Goal: Information Seeking & Learning: Check status

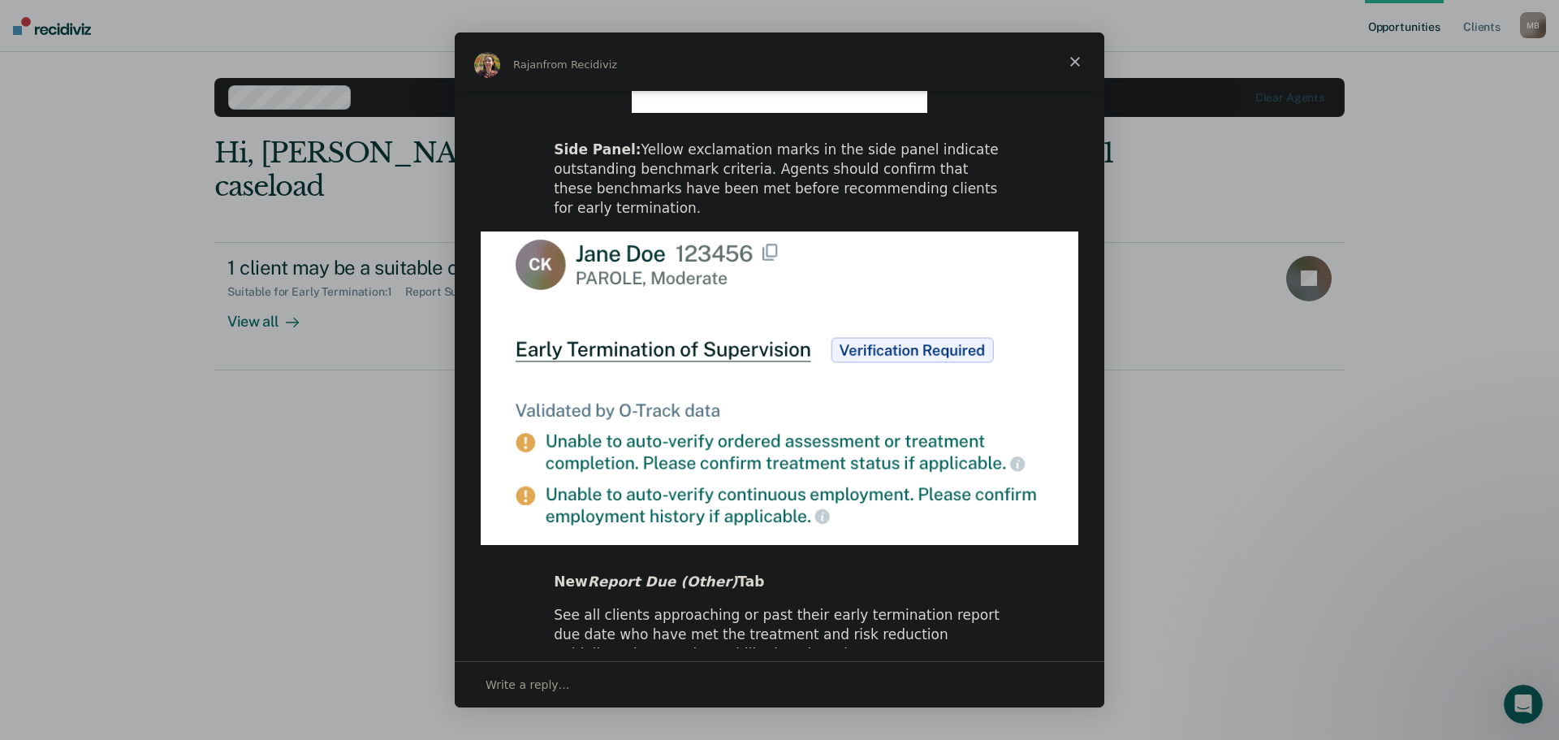
scroll to position [747, 0]
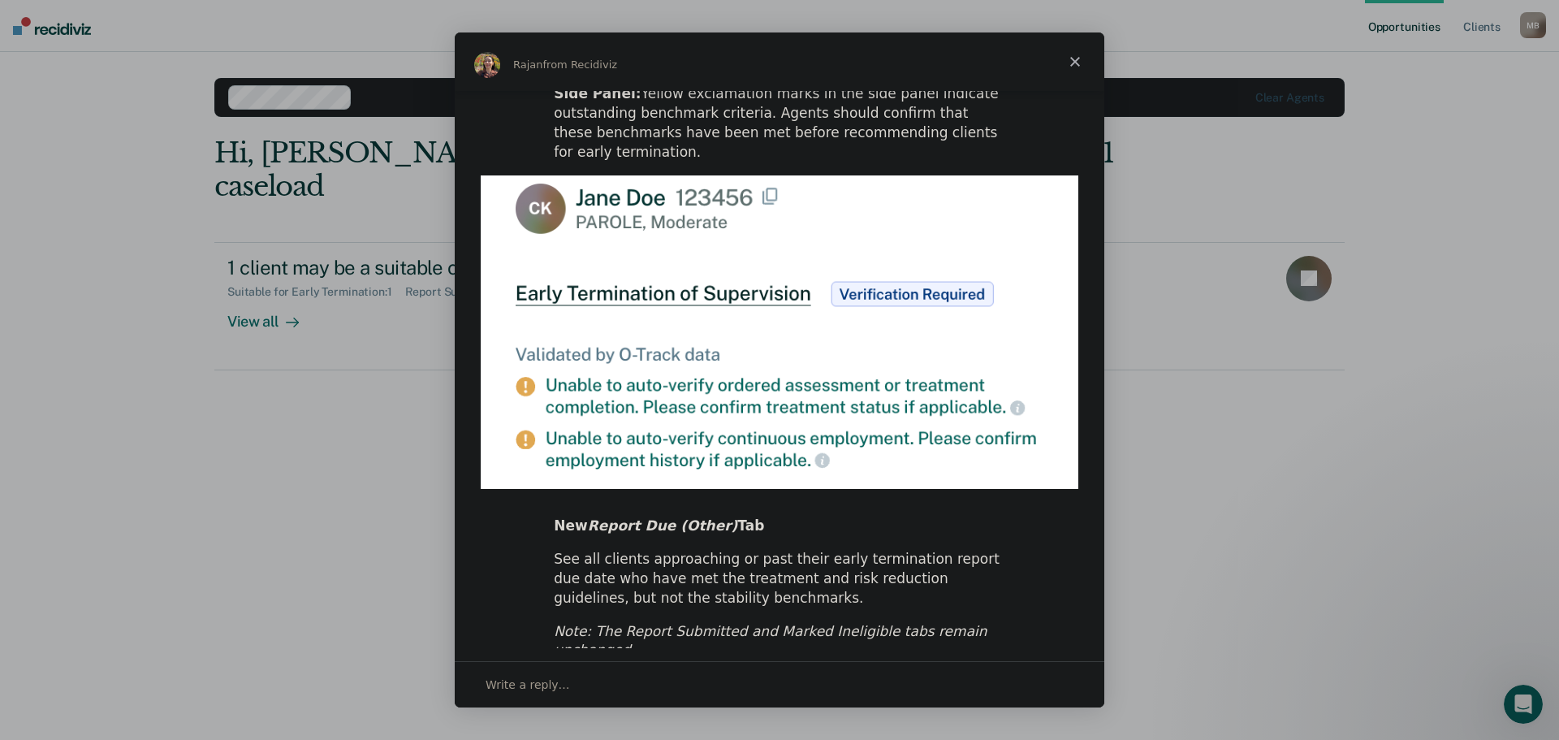
click at [1074, 58] on span "Close" at bounding box center [1075, 61] width 58 height 58
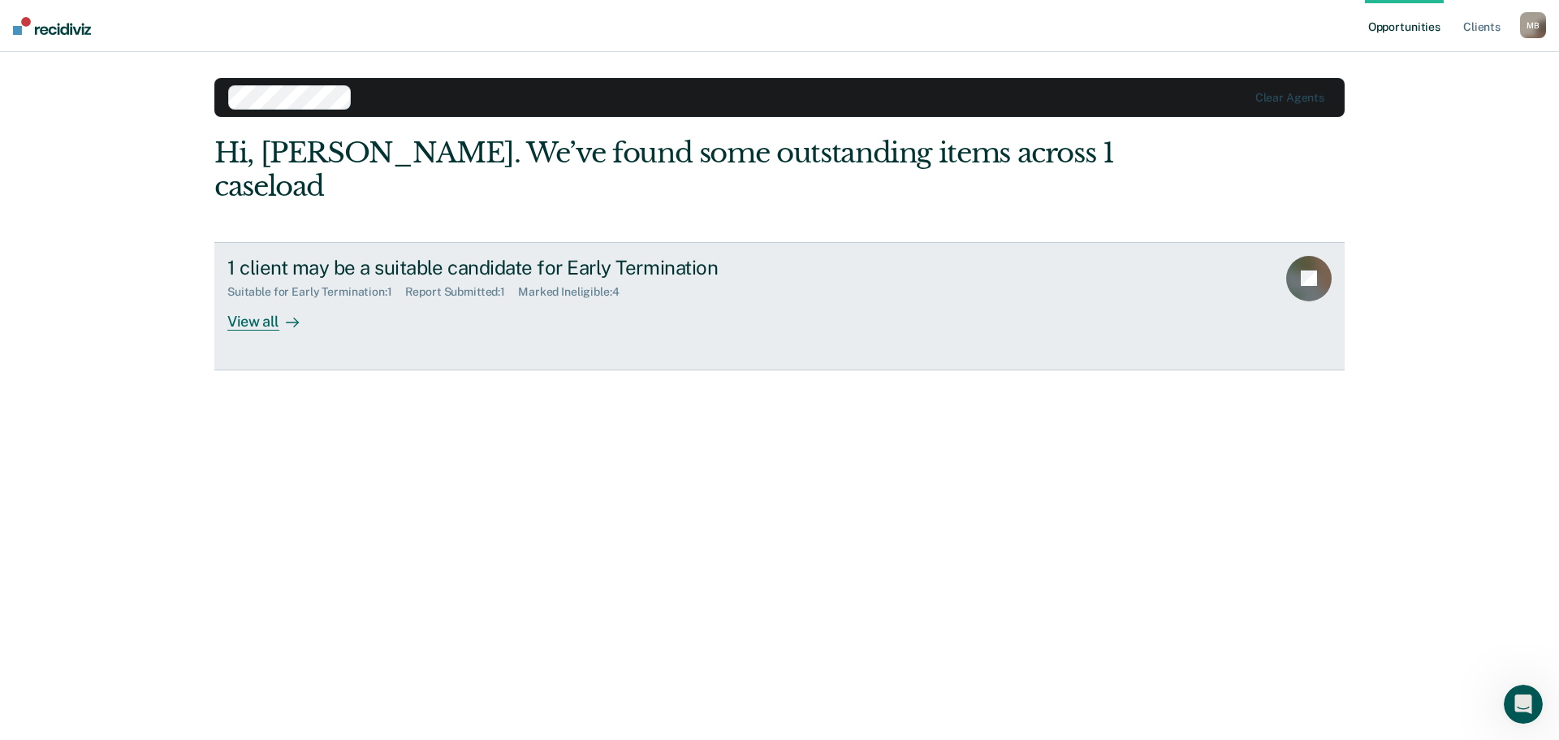
click at [253, 299] on div "View all" at bounding box center [272, 315] width 91 height 32
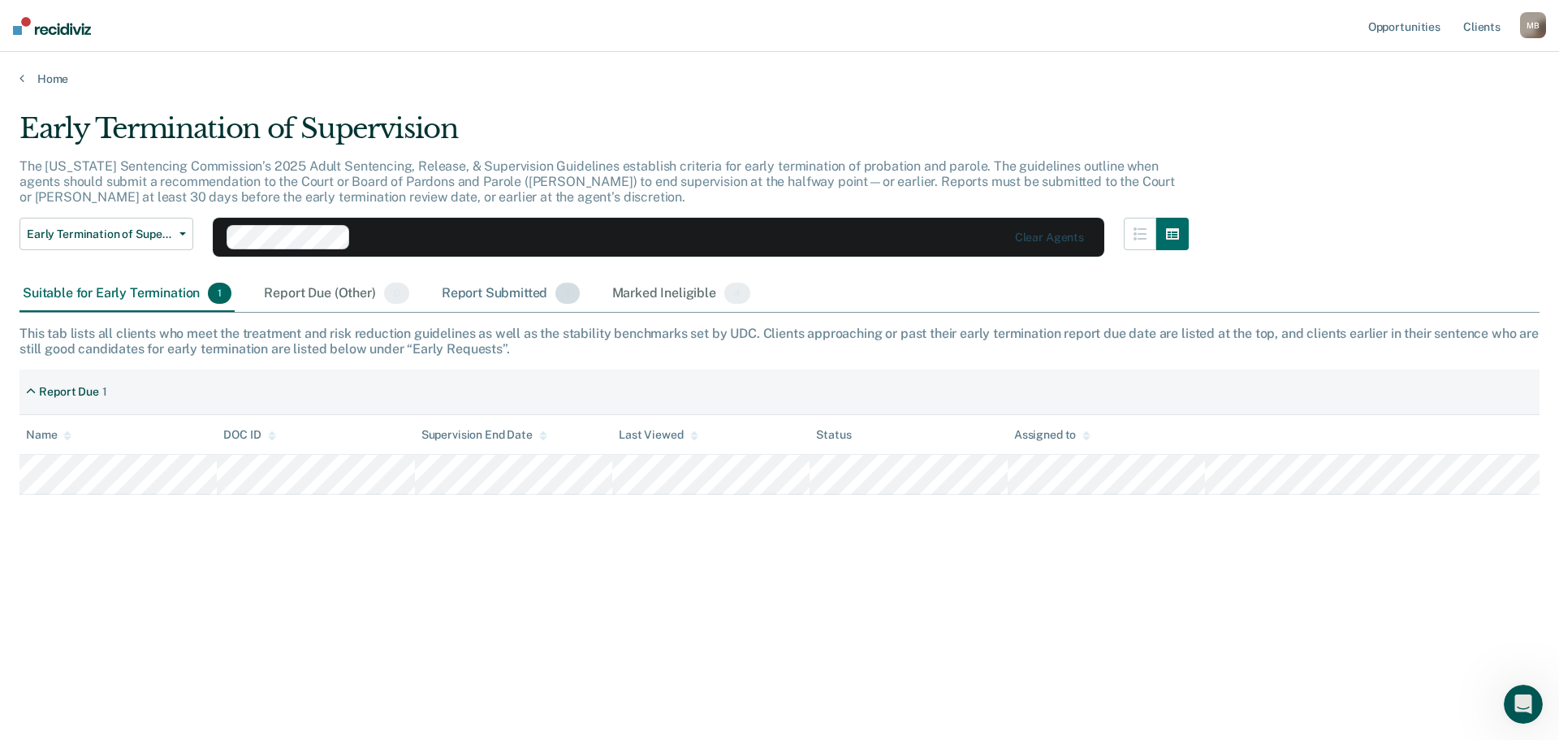
click at [520, 295] on div "Report Submitted 1" at bounding box center [510, 294] width 145 height 36
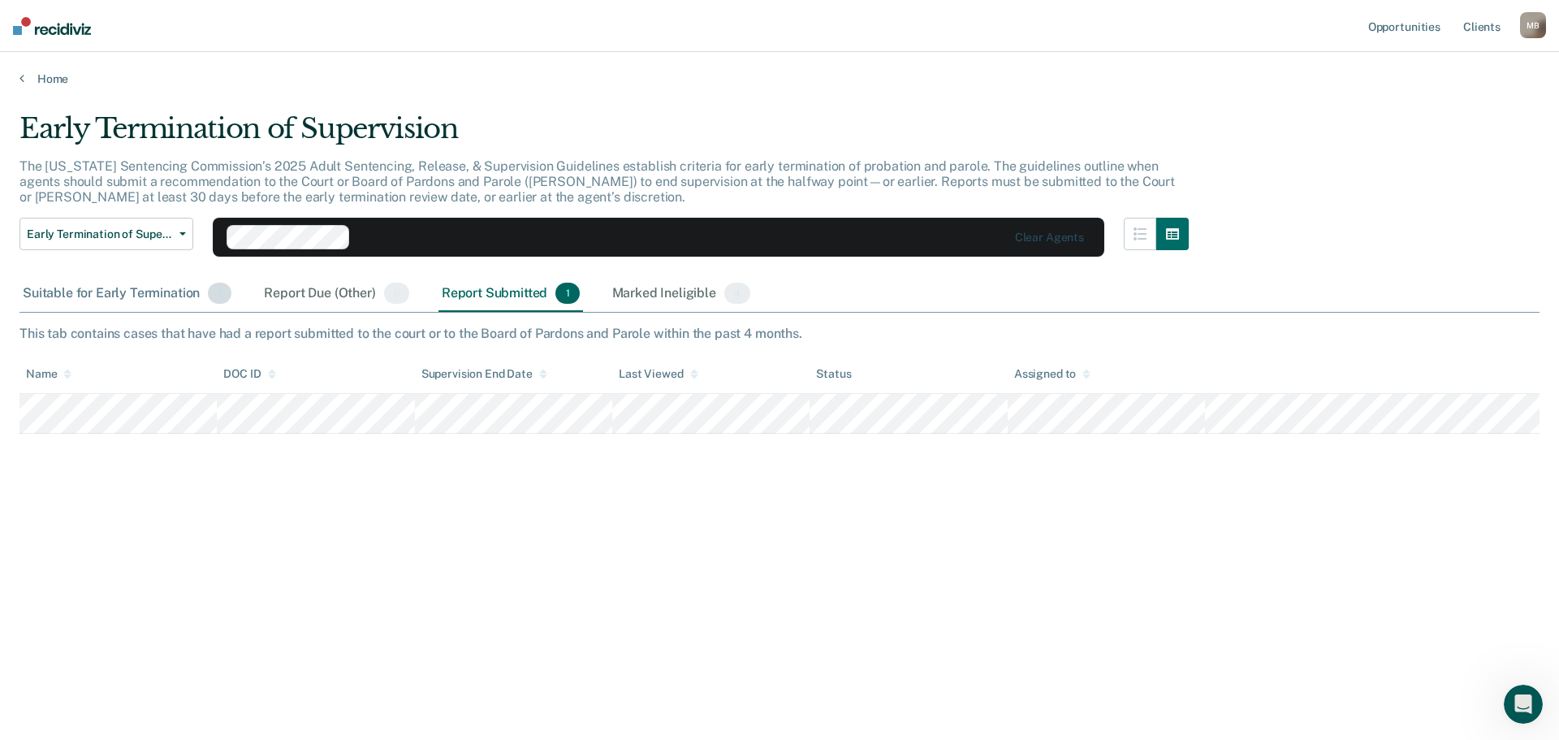
click at [175, 300] on div "Suitable for Early Termination 1" at bounding box center [126, 294] width 215 height 36
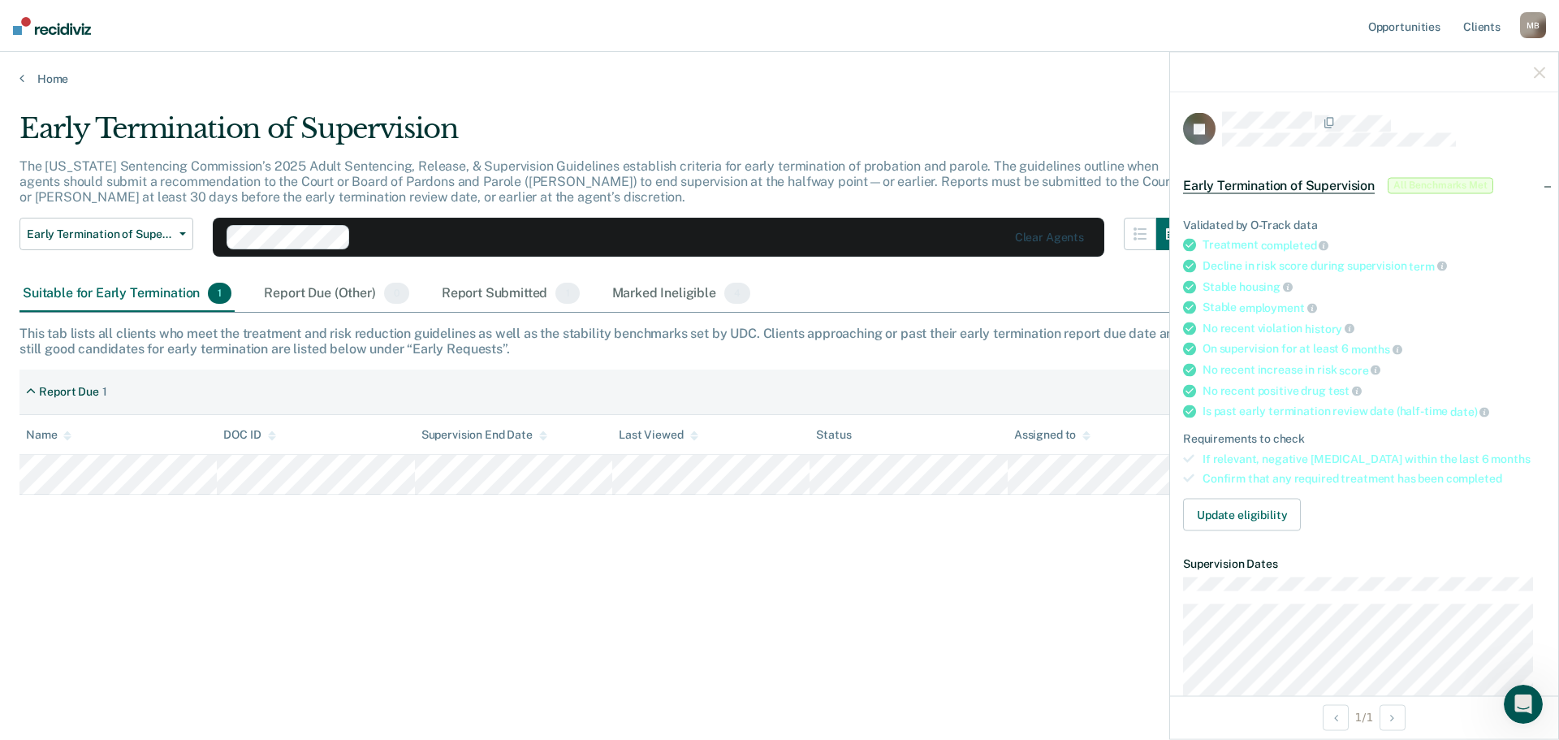
click at [1538, 184] on div "Early Termination of Supervision All Benchmarks Met" at bounding box center [1364, 185] width 388 height 52
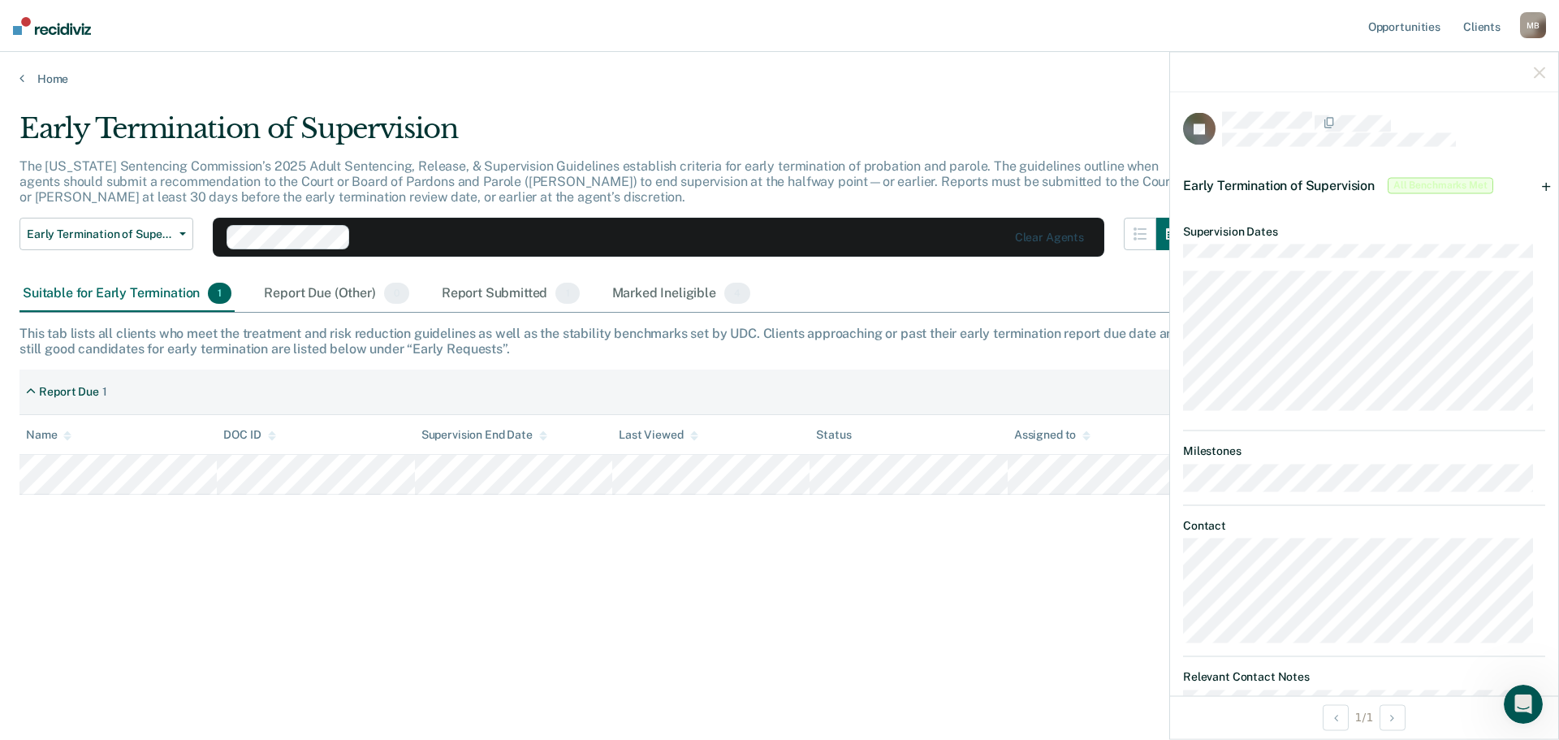
click at [1532, 184] on div "Early Termination of Supervision All Benchmarks Met" at bounding box center [1364, 185] width 388 height 52
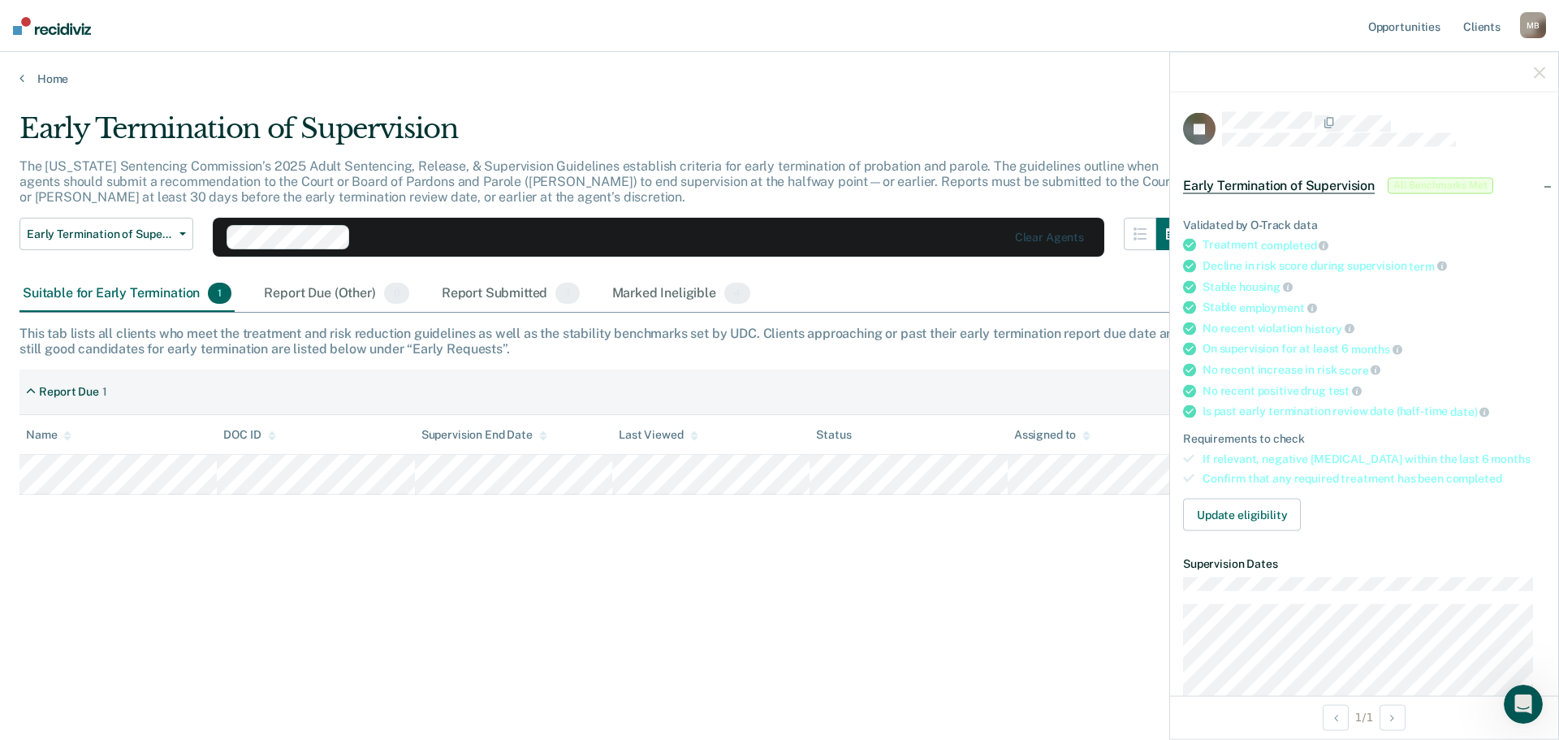
click at [1285, 186] on span "Early Termination of Supervision" at bounding box center [1279, 185] width 192 height 16
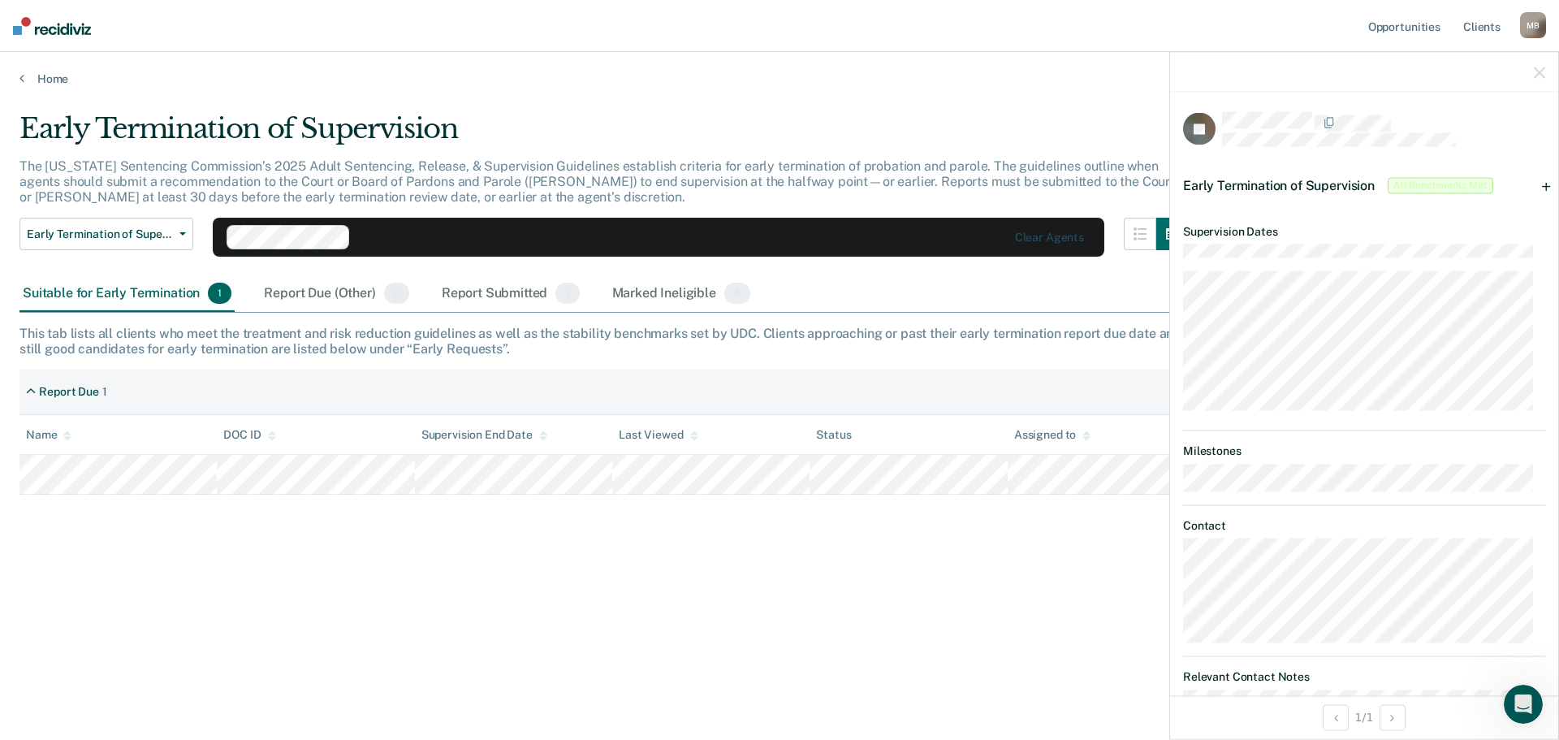
click at [1285, 186] on span "Early Termination of Supervision" at bounding box center [1279, 184] width 192 height 15
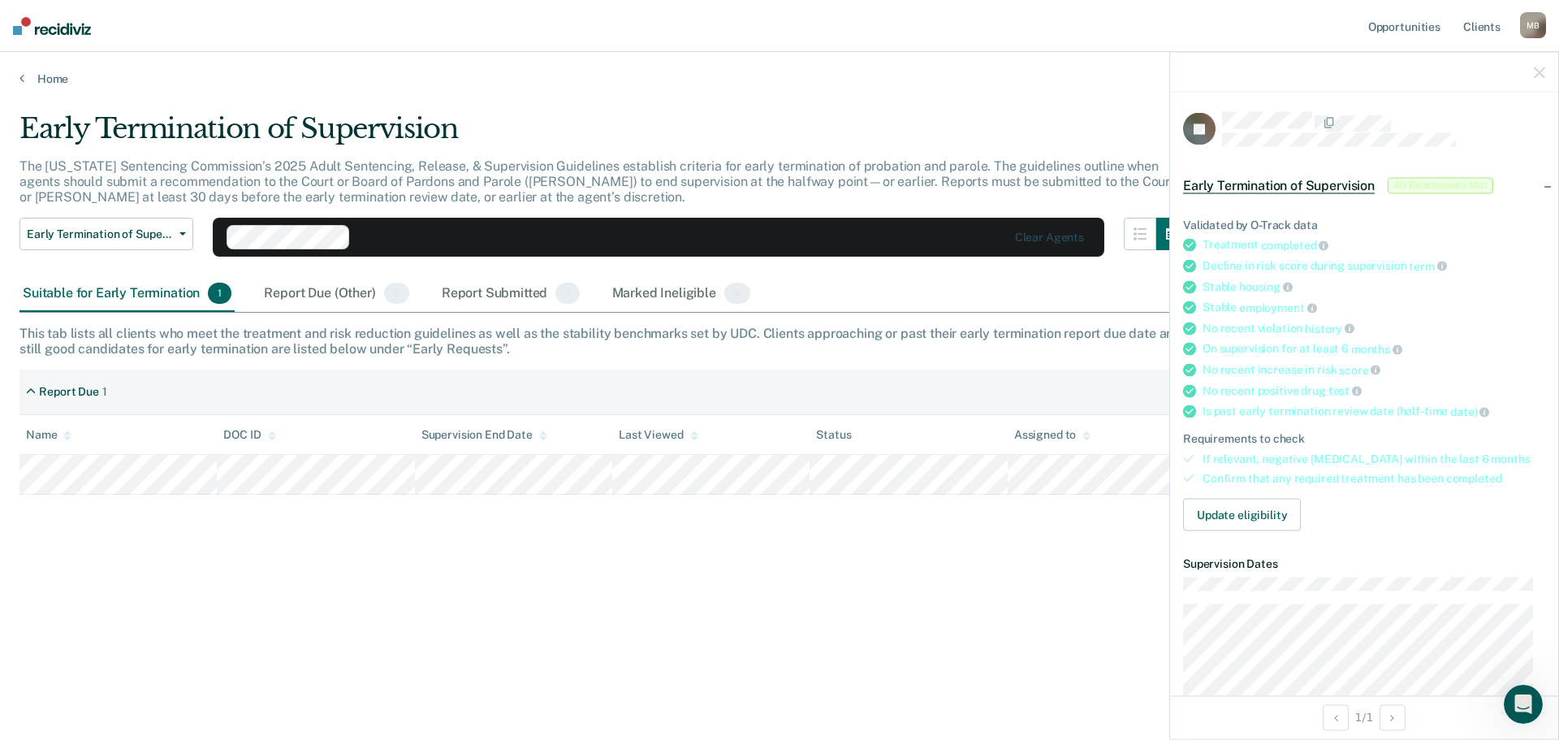
click at [1533, 186] on div "Early Termination of Supervision All Benchmarks Met" at bounding box center [1364, 185] width 388 height 52
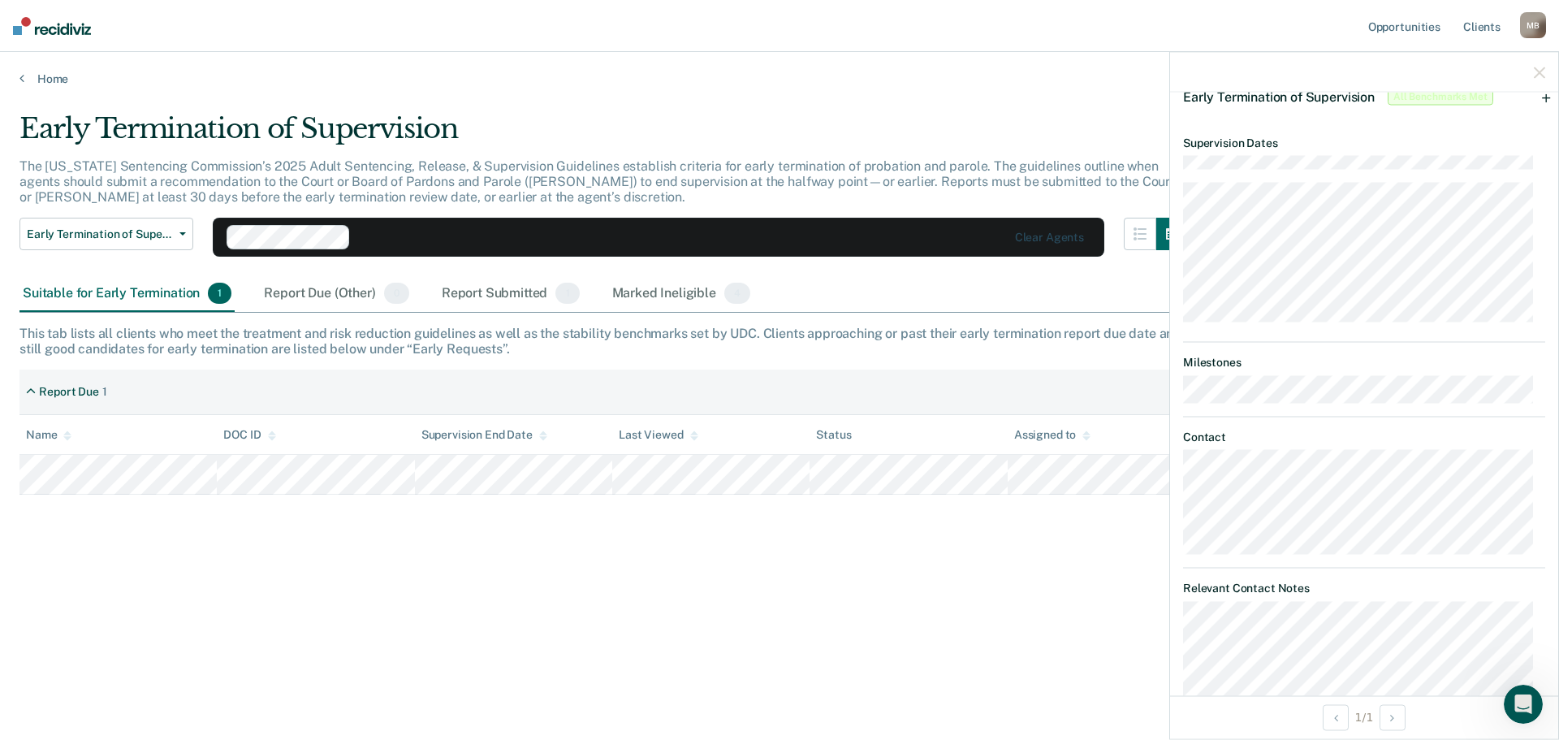
scroll to position [79, 0]
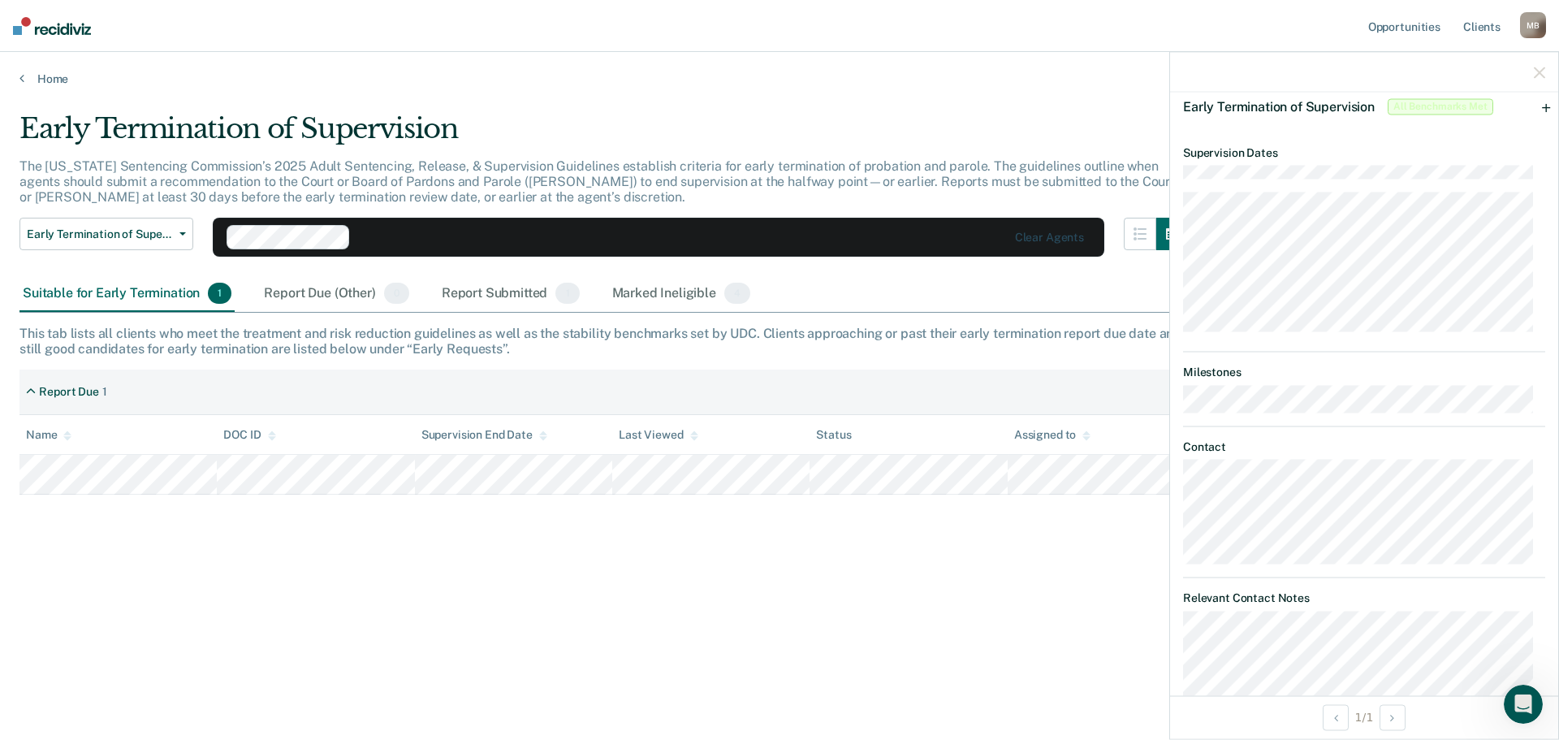
click at [1536, 108] on div "Early Termination of Supervision All Benchmarks Met" at bounding box center [1364, 106] width 388 height 52
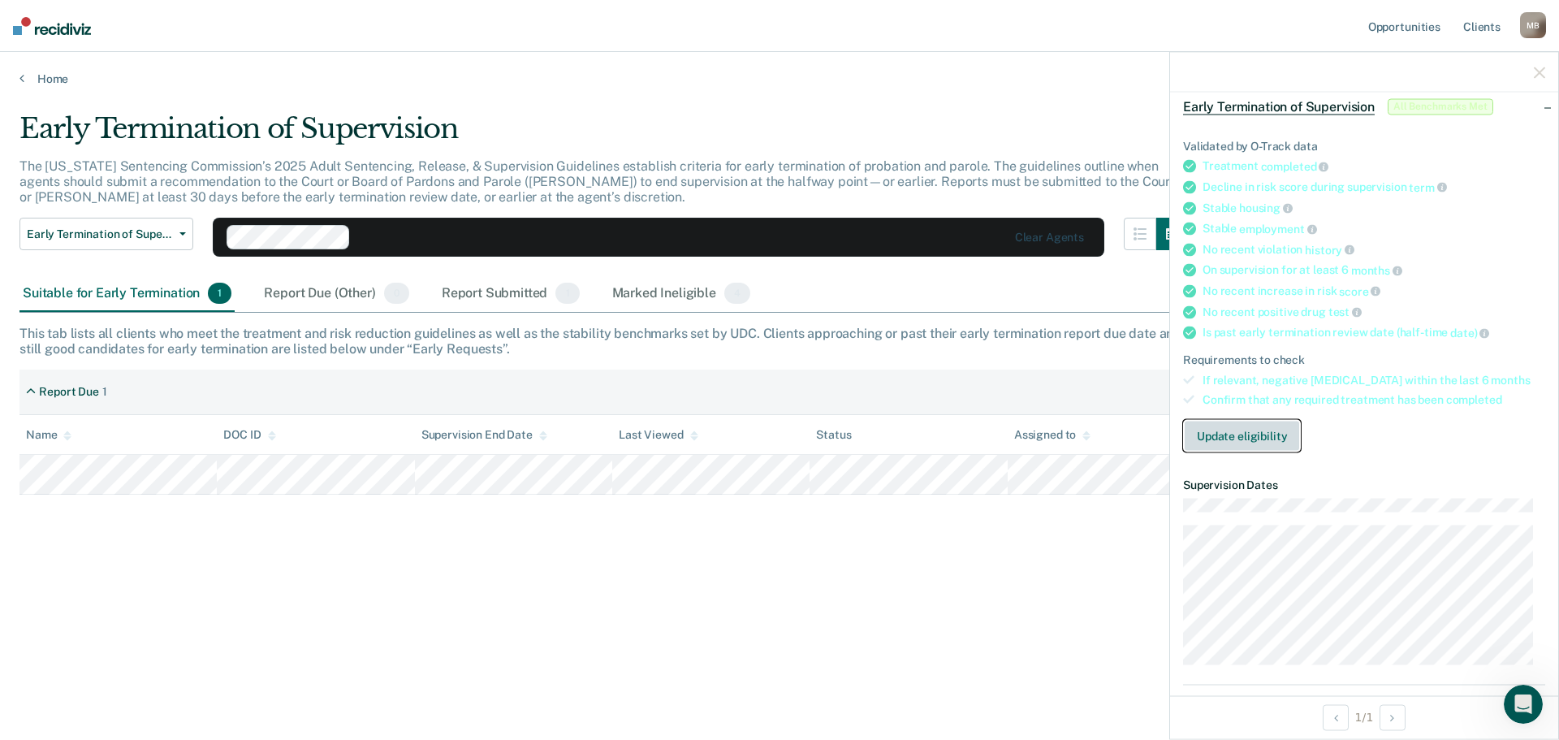
click at [1272, 433] on button "Update eligibility" at bounding box center [1242, 436] width 118 height 32
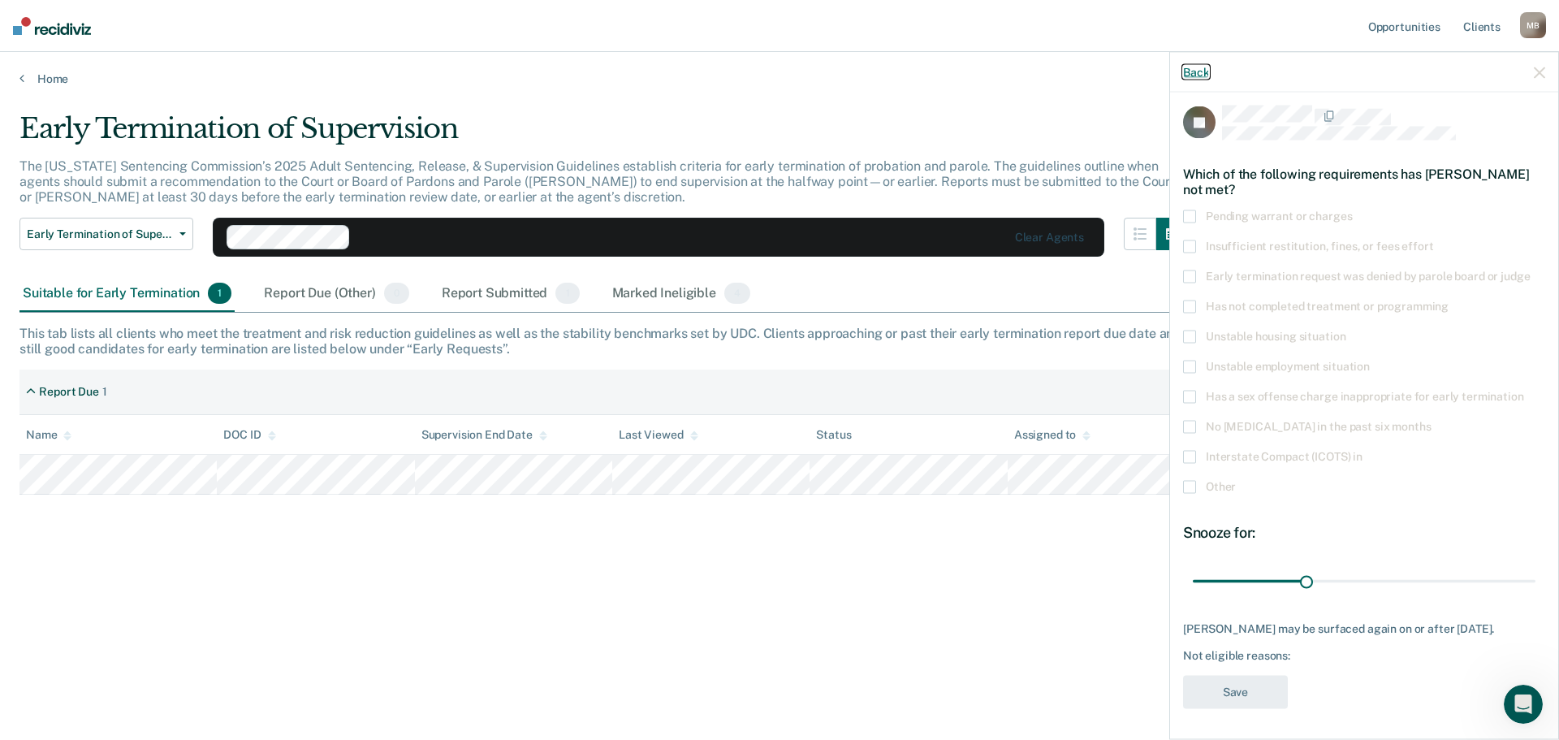
click at [1209, 72] on button "Back" at bounding box center [1196, 72] width 26 height 14
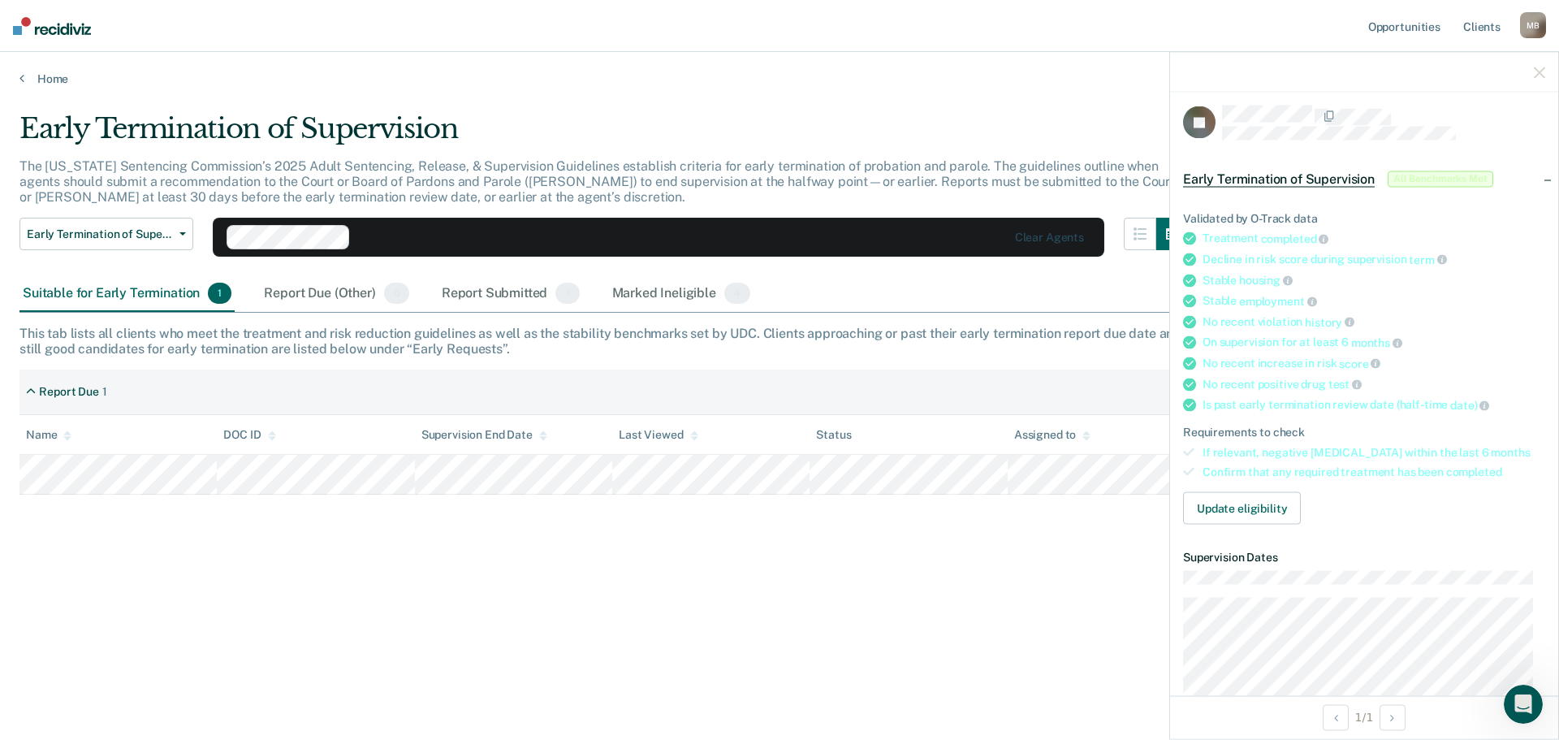
click at [950, 326] on div "This tab lists all clients who meet the treatment and risk reduction guidelines…" at bounding box center [779, 341] width 1520 height 31
click at [972, 295] on div "Suitable for Early Termination 1 Report Due (Other) 0 Report Submitted 1 Marked…" at bounding box center [779, 294] width 1520 height 37
click at [1540, 77] on icon "button" at bounding box center [1539, 72] width 11 height 11
